Goal: Task Accomplishment & Management: Use online tool/utility

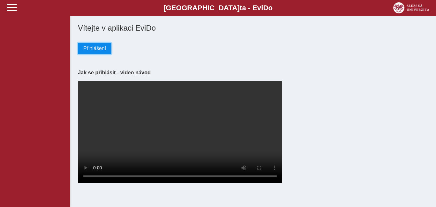
click at [95, 51] on span "Přihlášení" at bounding box center [94, 49] width 23 height 6
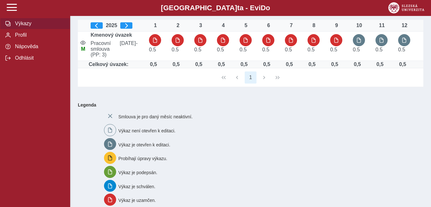
scroll to position [13, 0]
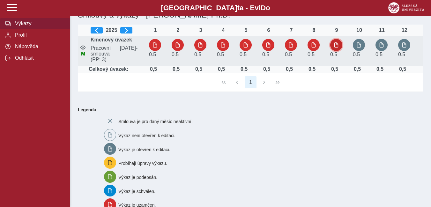
click at [335, 48] on span "button" at bounding box center [336, 44] width 5 height 5
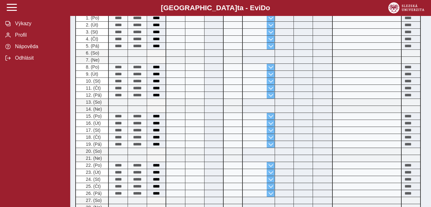
scroll to position [165, 0]
